Goal: Task Accomplishment & Management: Manage account settings

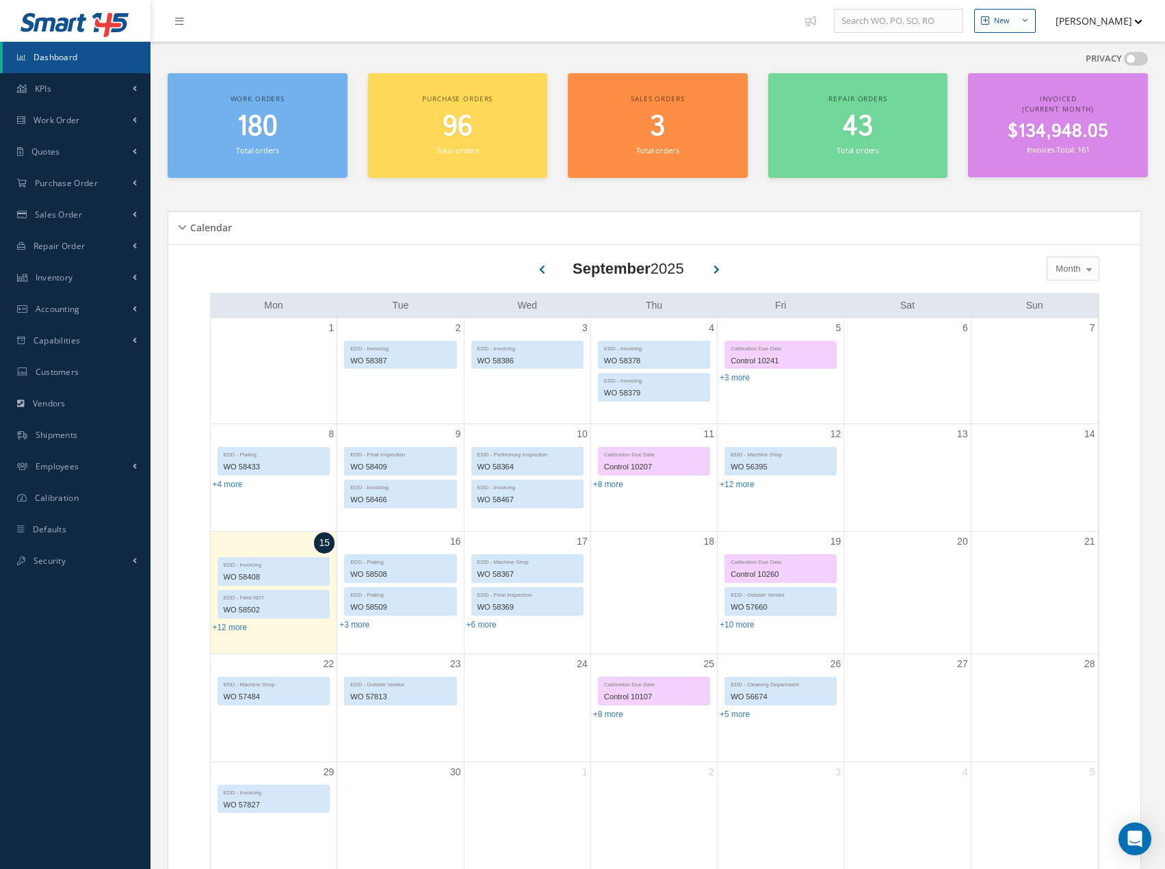
click at [257, 129] on span "180" at bounding box center [257, 126] width 41 height 39
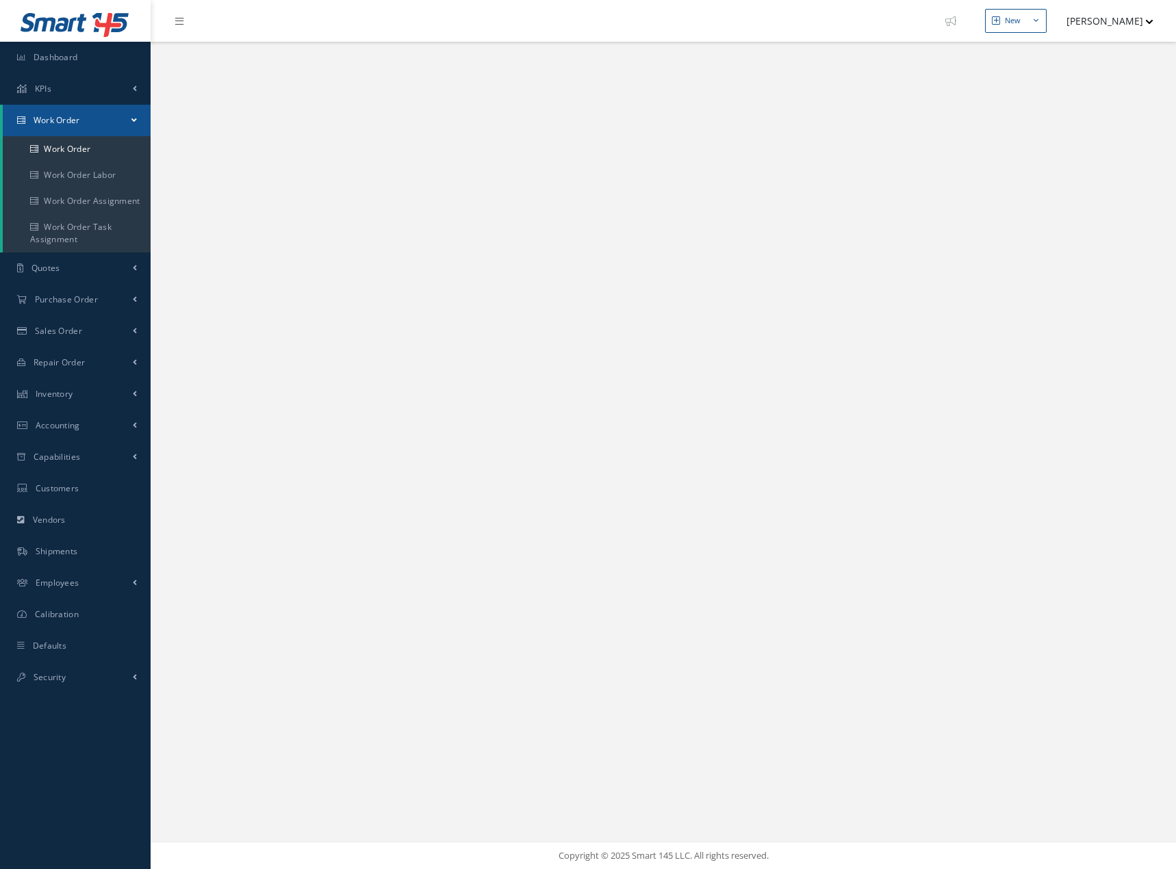
select select "25"
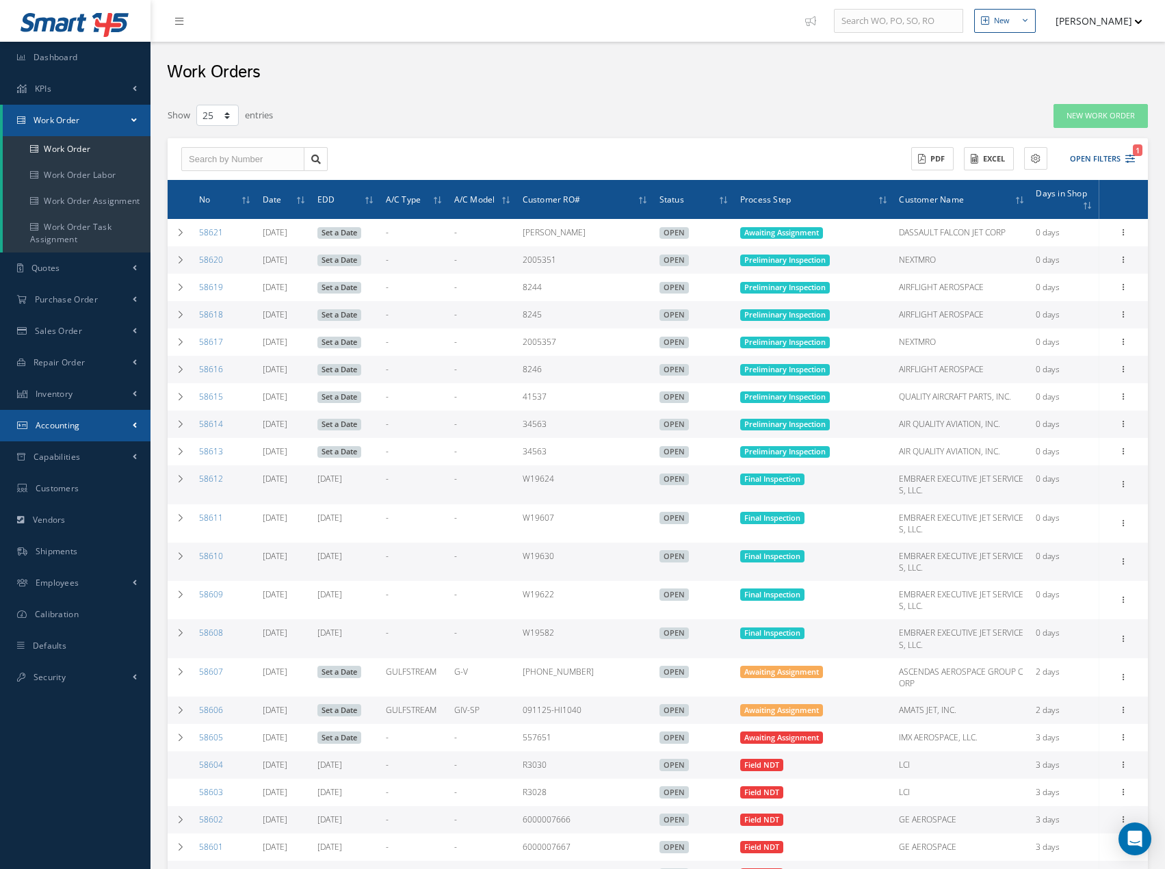
click at [65, 431] on span "Accounting" at bounding box center [58, 426] width 44 height 12
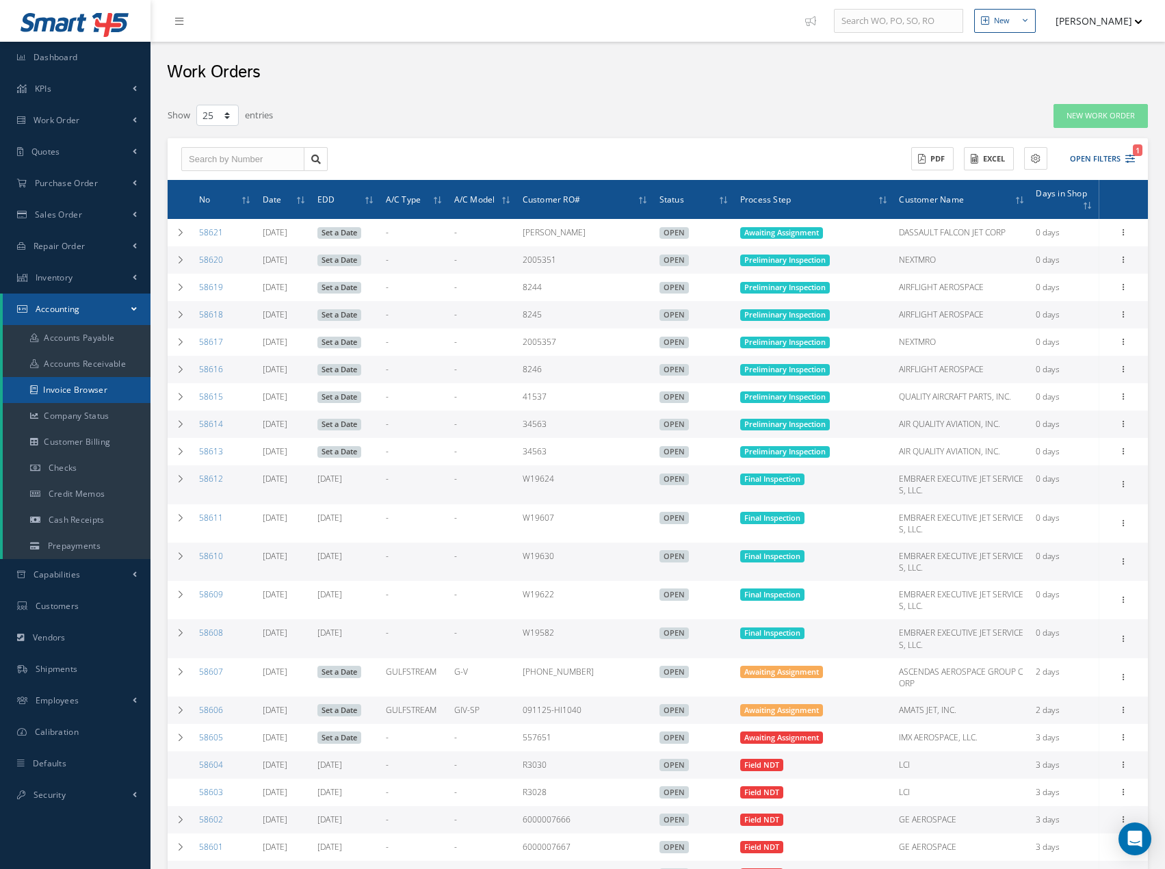
click at [88, 391] on link "Invoice Browser" at bounding box center [77, 390] width 148 height 26
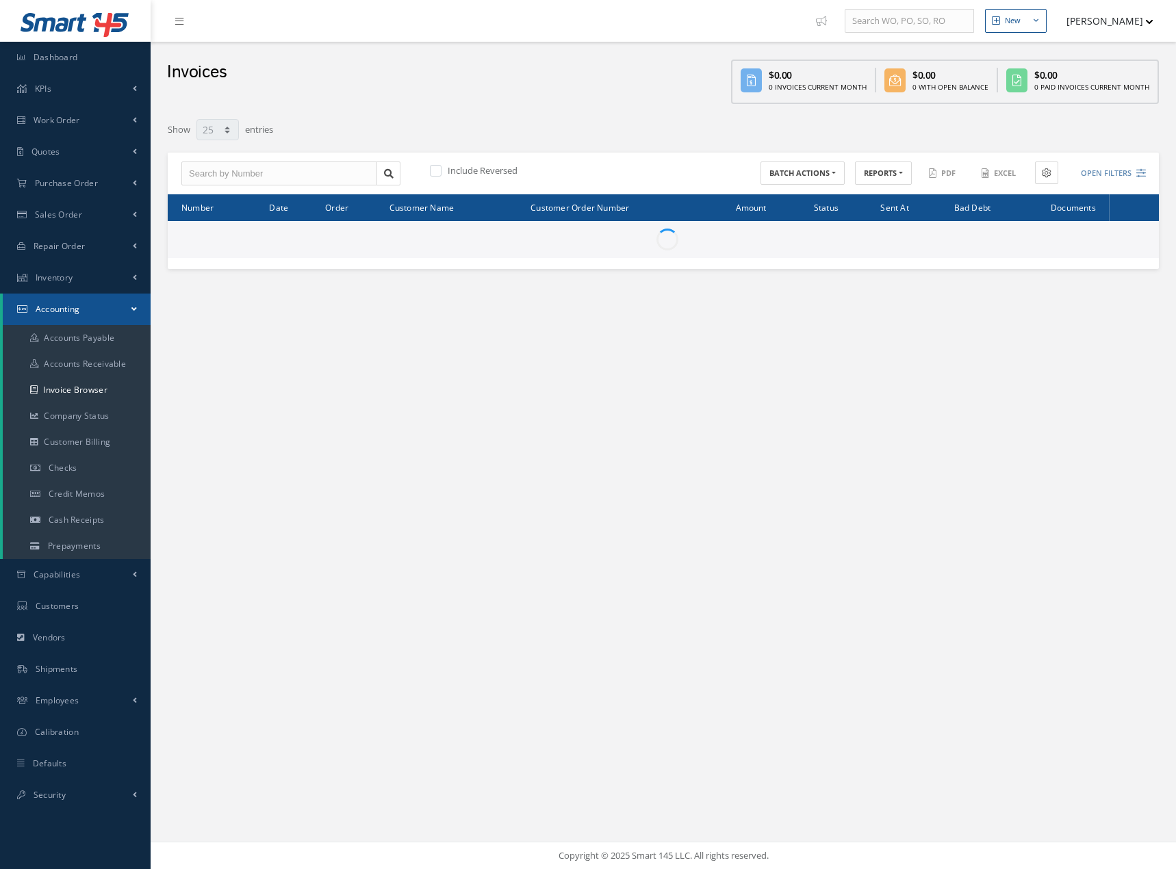
select select "25"
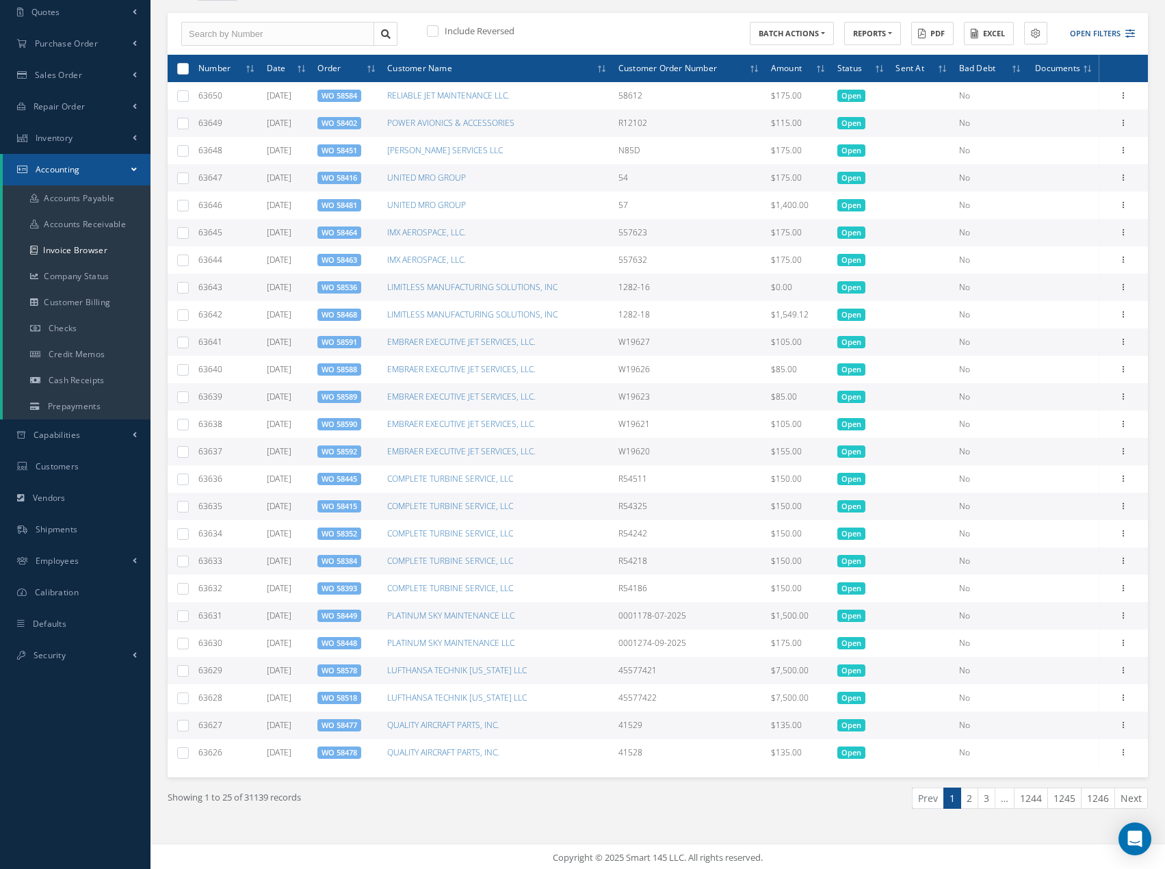
scroll to position [142, 0]
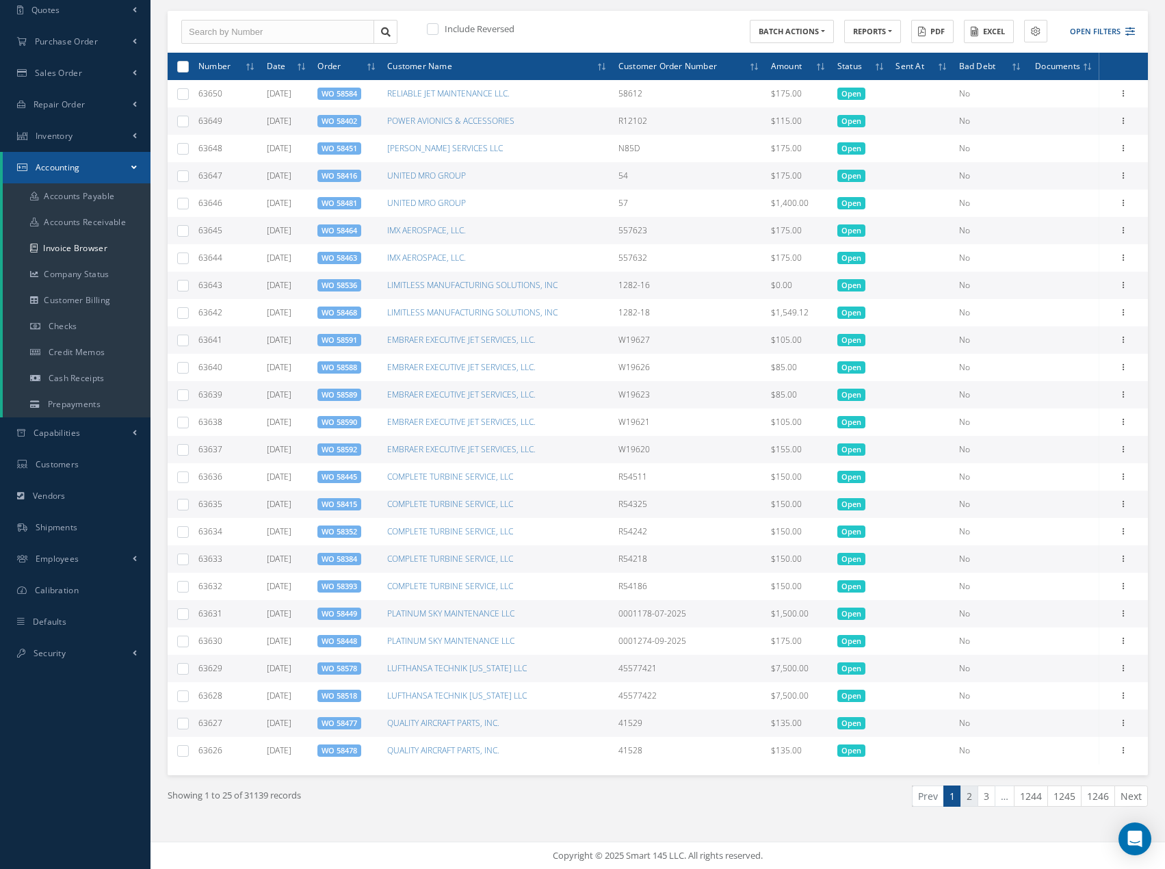
click at [970, 799] on link "2" at bounding box center [970, 796] width 18 height 21
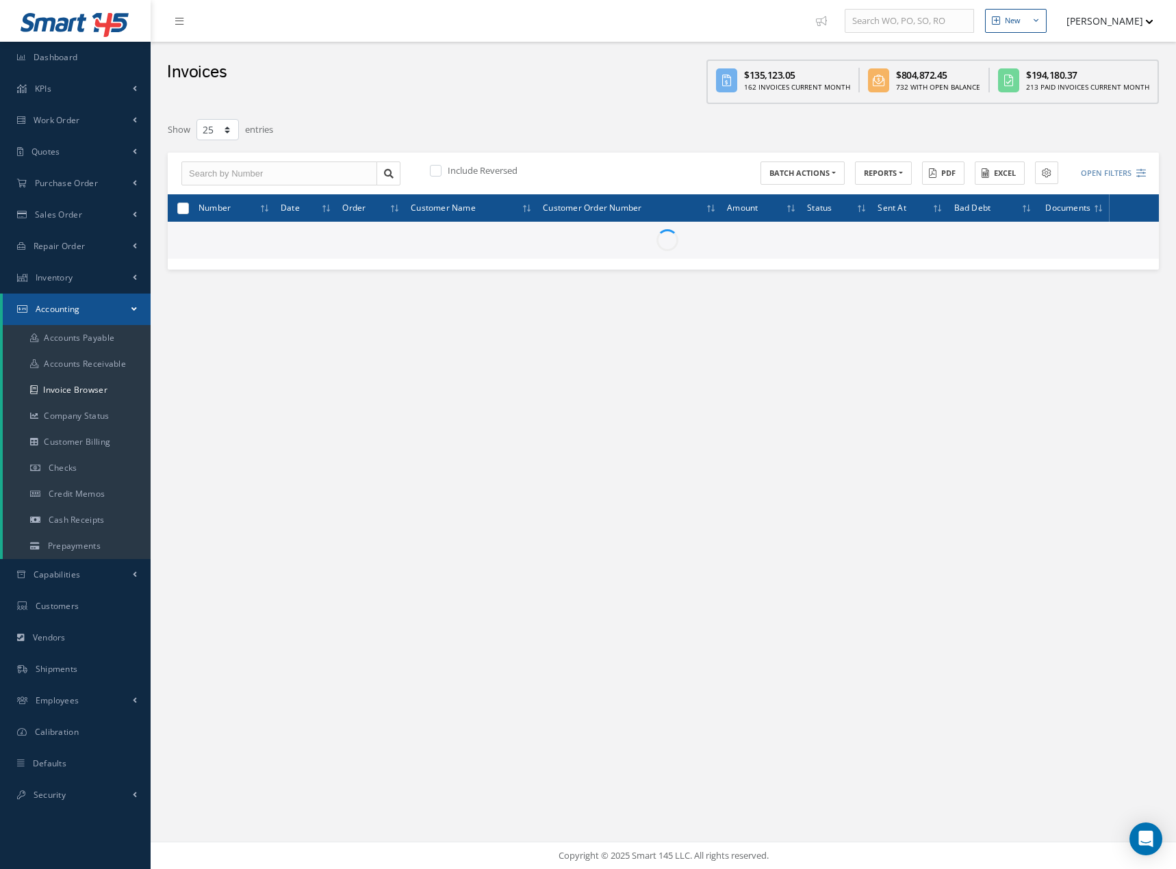
click at [970, 799] on div "New New Work Order New Purchase Order New Customer Quote New Sales Order New Re…" at bounding box center [663, 434] width 1025 height 869
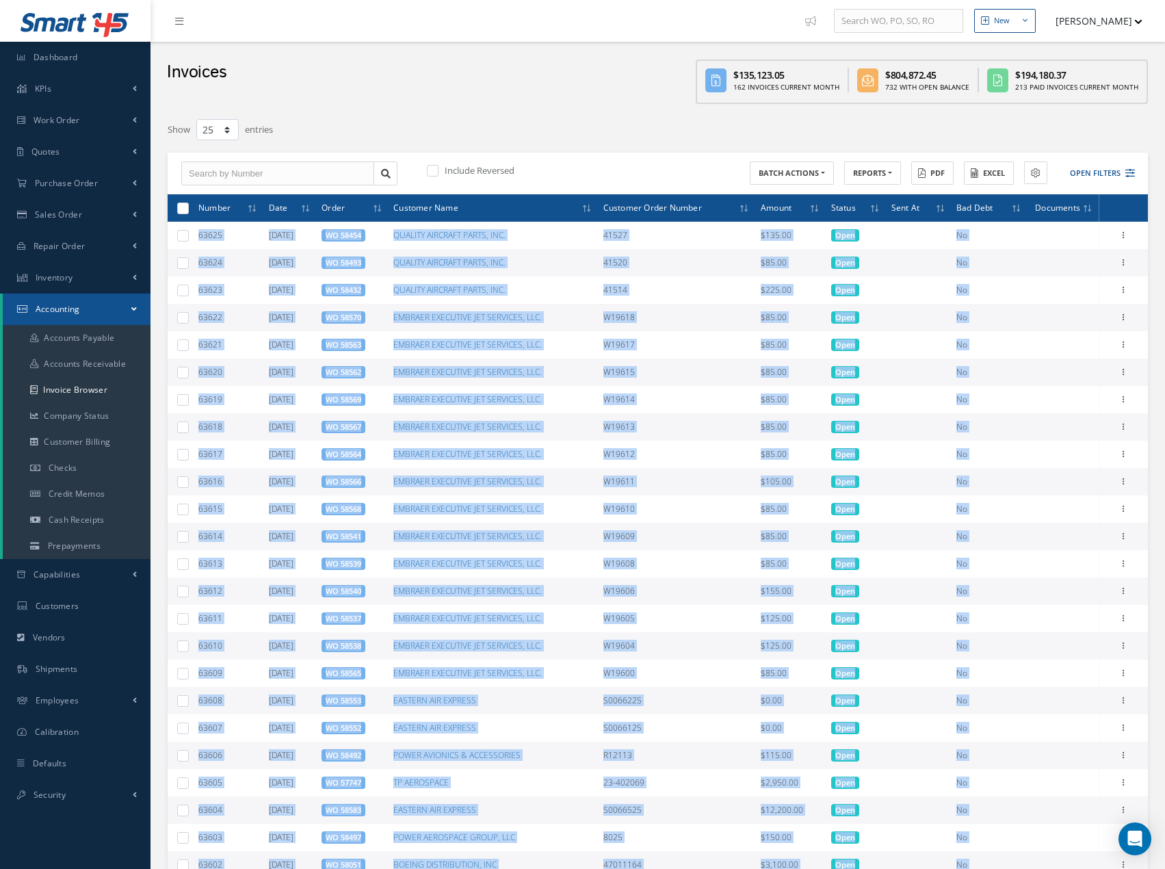
click at [904, 305] on td at bounding box center [918, 317] width 65 height 27
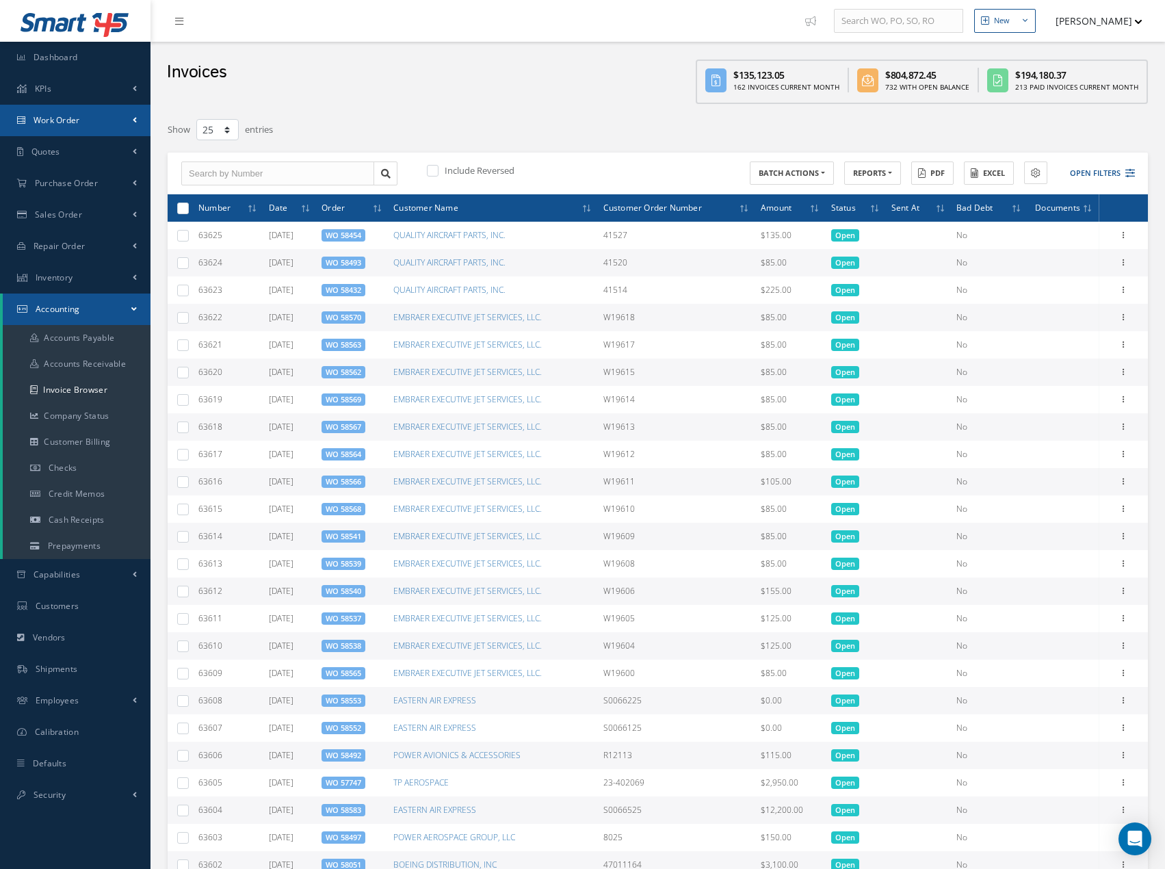
click at [49, 118] on span "Work Order" at bounding box center [57, 120] width 47 height 12
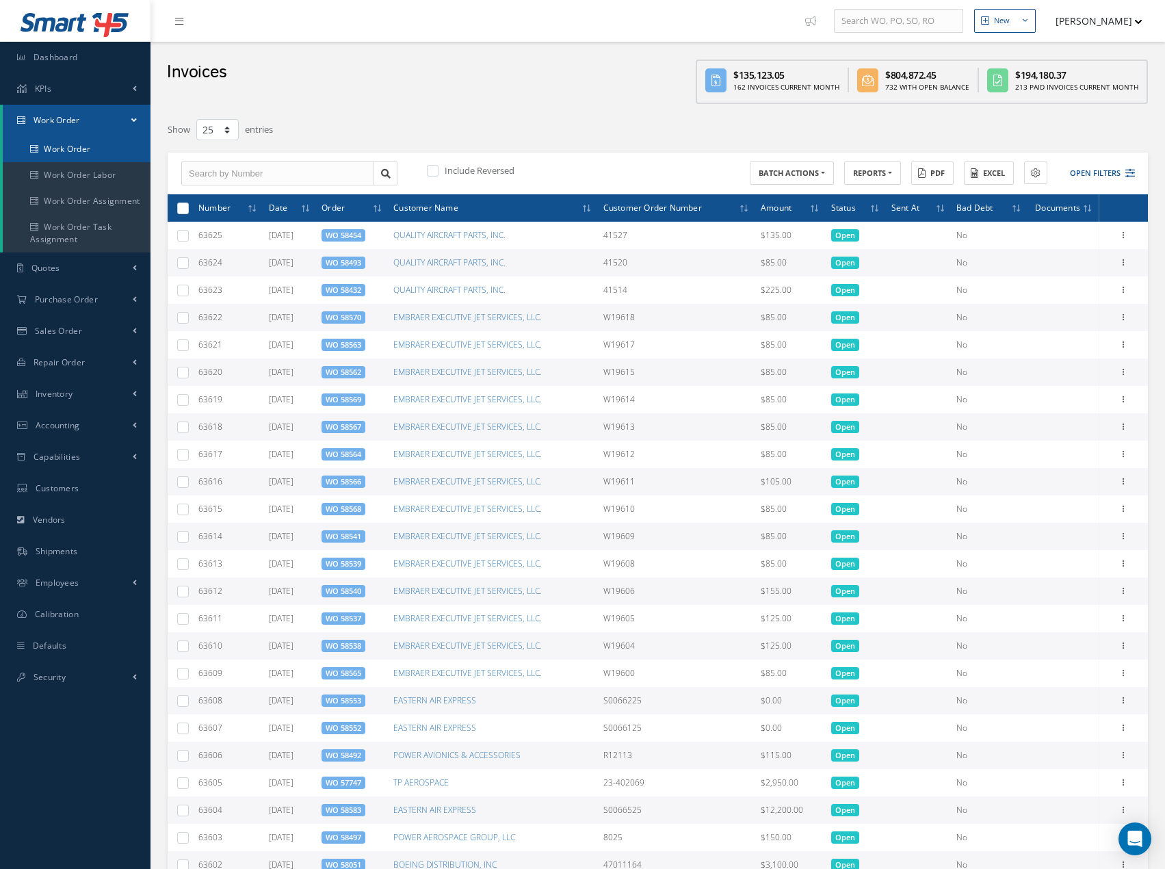
click at [60, 144] on link "Work Order" at bounding box center [77, 149] width 148 height 26
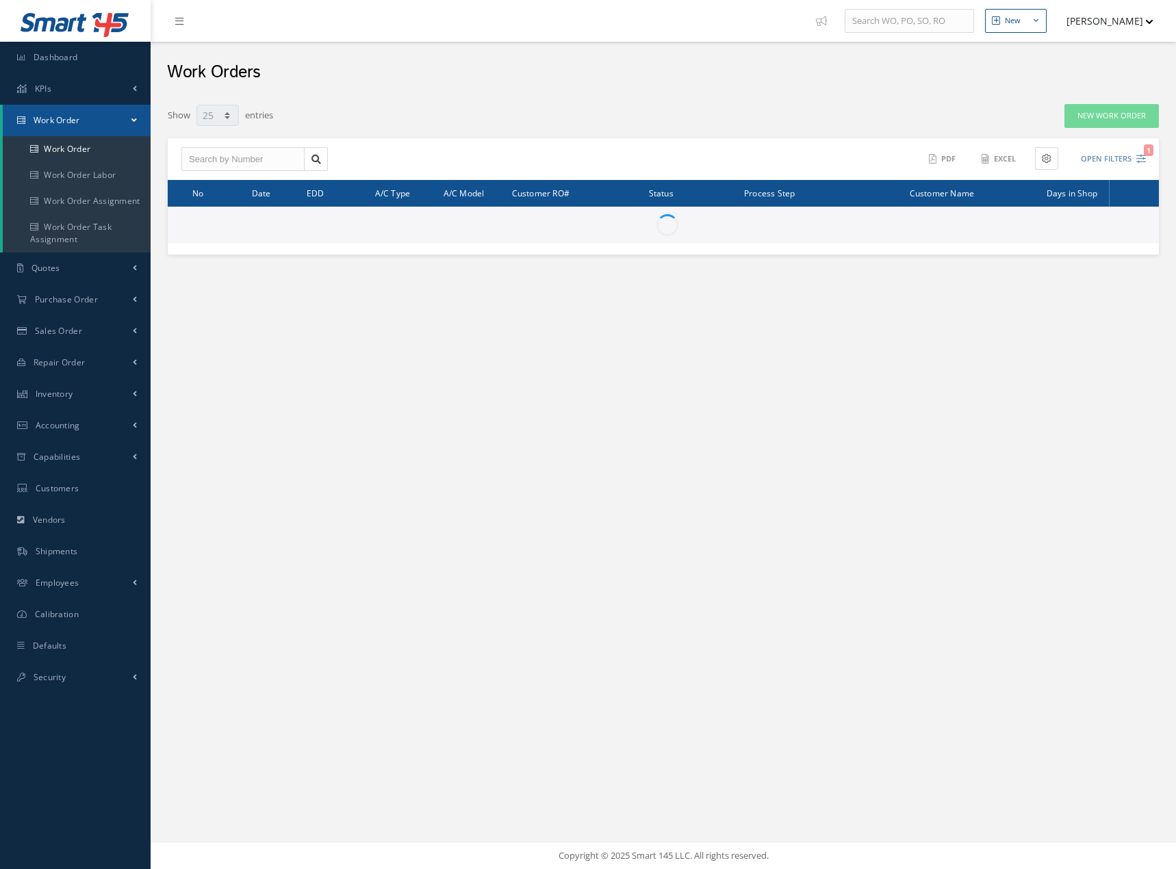
select select "25"
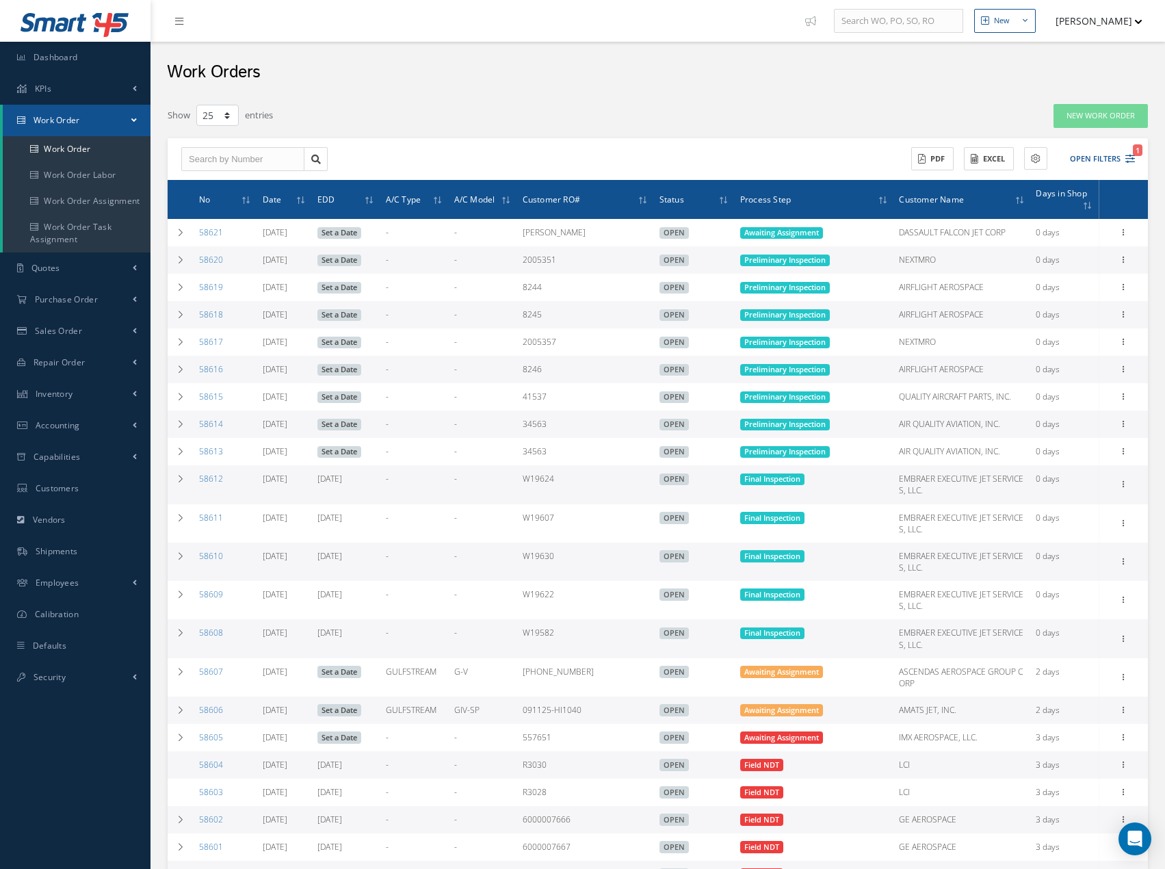
click at [1092, 19] on button "[PERSON_NAME]" at bounding box center [1093, 21] width 100 height 27
click at [1059, 138] on link "Logout" at bounding box center [1087, 138] width 109 height 23
